Goal: Task Accomplishment & Management: Use online tool/utility

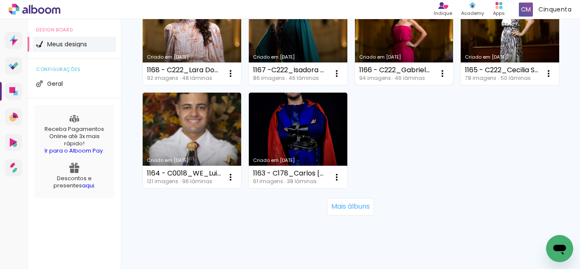
scroll to position [679, 0]
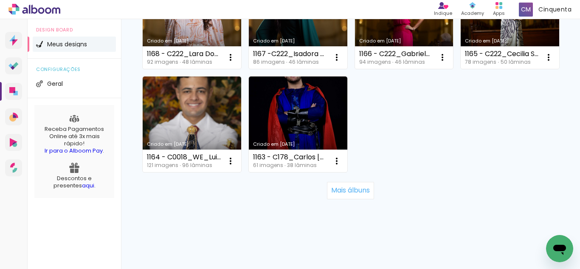
click at [461, 69] on link "Criado em [DATE]" at bounding box center [510, 21] width 99 height 96
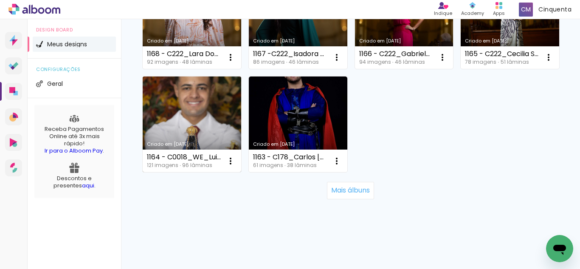
drag, startPoint x: 194, startPoint y: 167, endPoint x: 200, endPoint y: 172, distance: 8.2
click at [200, 168] on div "1164 - C0018_WE_Luiz [PERSON_NAME] 96 (40x30 SE) 121 imagens ∙ 96 lâminas" at bounding box center [184, 161] width 74 height 14
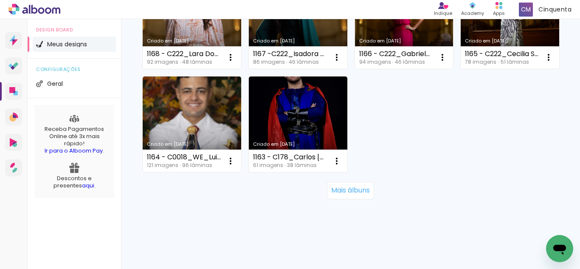
click at [208, 191] on div "Mais álbuns" at bounding box center [350, 190] width 417 height 37
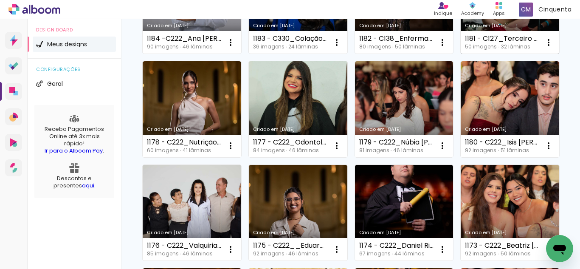
scroll to position [255, 0]
